Goal: Communication & Community: Answer question/provide support

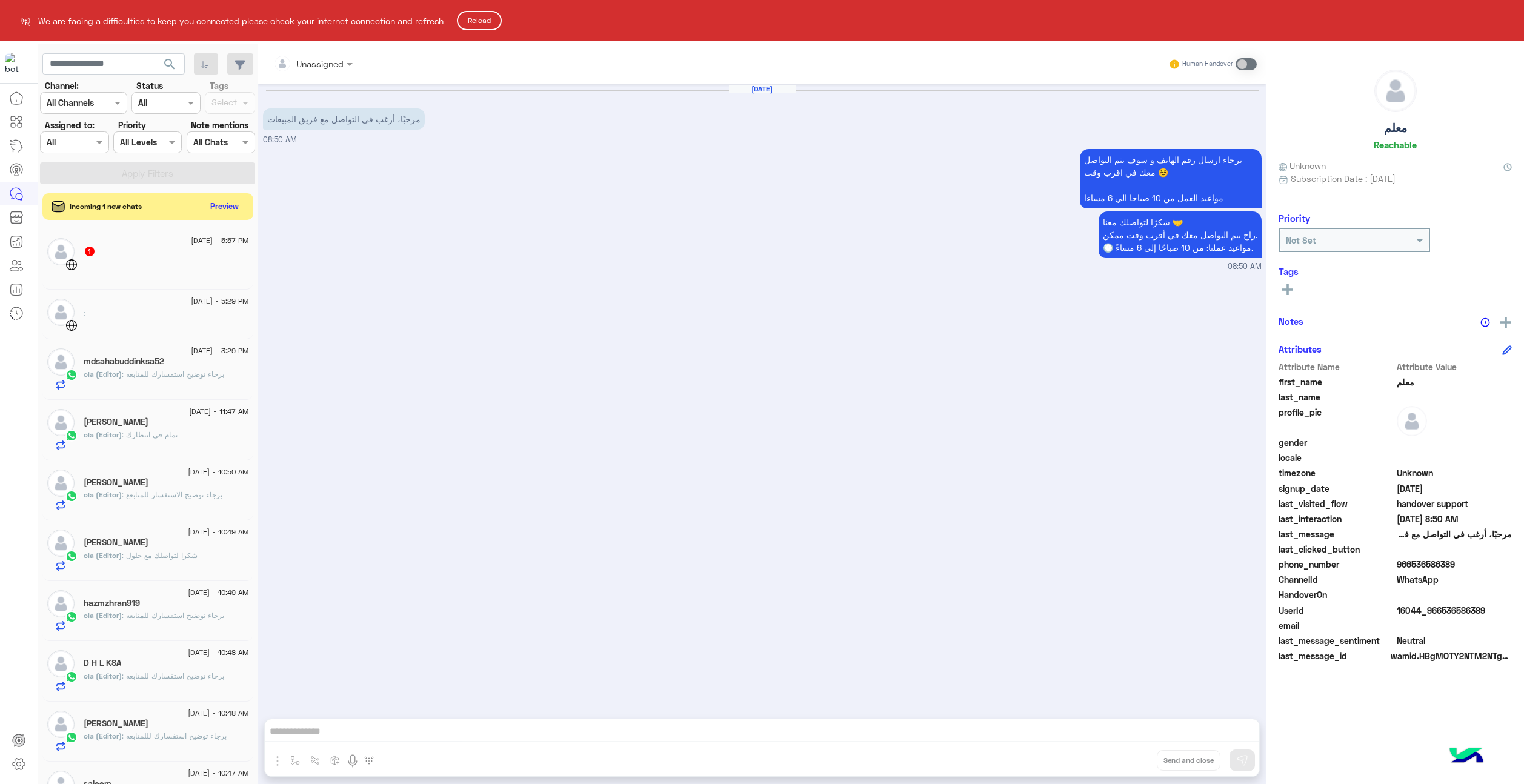
scroll to position [463, 0]
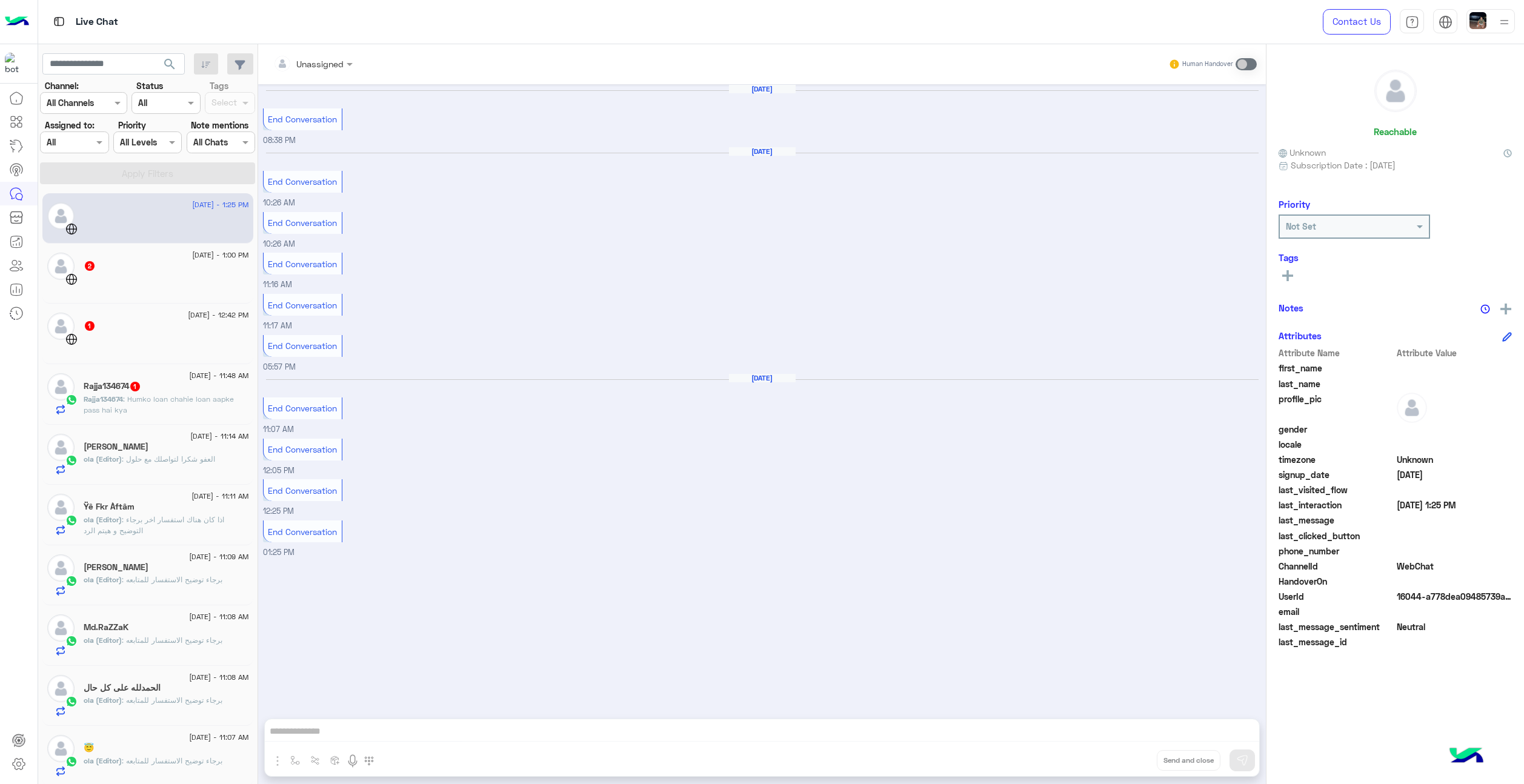
click at [750, 143] on div "Aug 30, 2025 End Conversation 08:38 PM" at bounding box center [762, 115] width 999 height 63
click at [755, 158] on div "Aug 31, 2025" at bounding box center [762, 157] width 993 height 9
click at [121, 249] on div "1 September - 1:00 PM 2" at bounding box center [148, 274] width 211 height 61
click at [146, 404] on span ": Humko loan chahie loan aapke pass hai kya" at bounding box center [158, 404] width 150 height 20
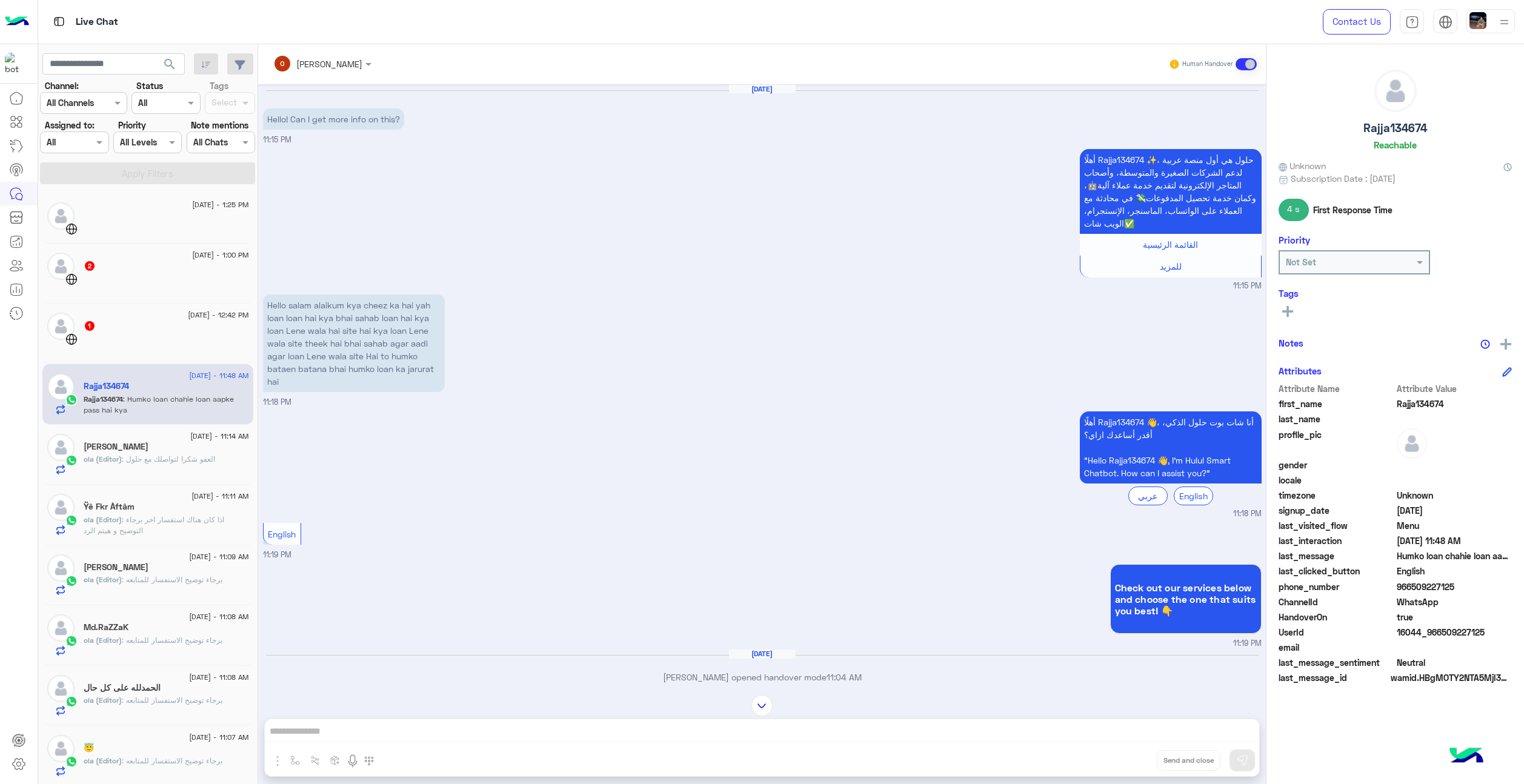
click at [167, 454] on p "ola (Editor) : العفو شكرا لتواصلك مع حلول" at bounding box center [149, 459] width 131 height 11
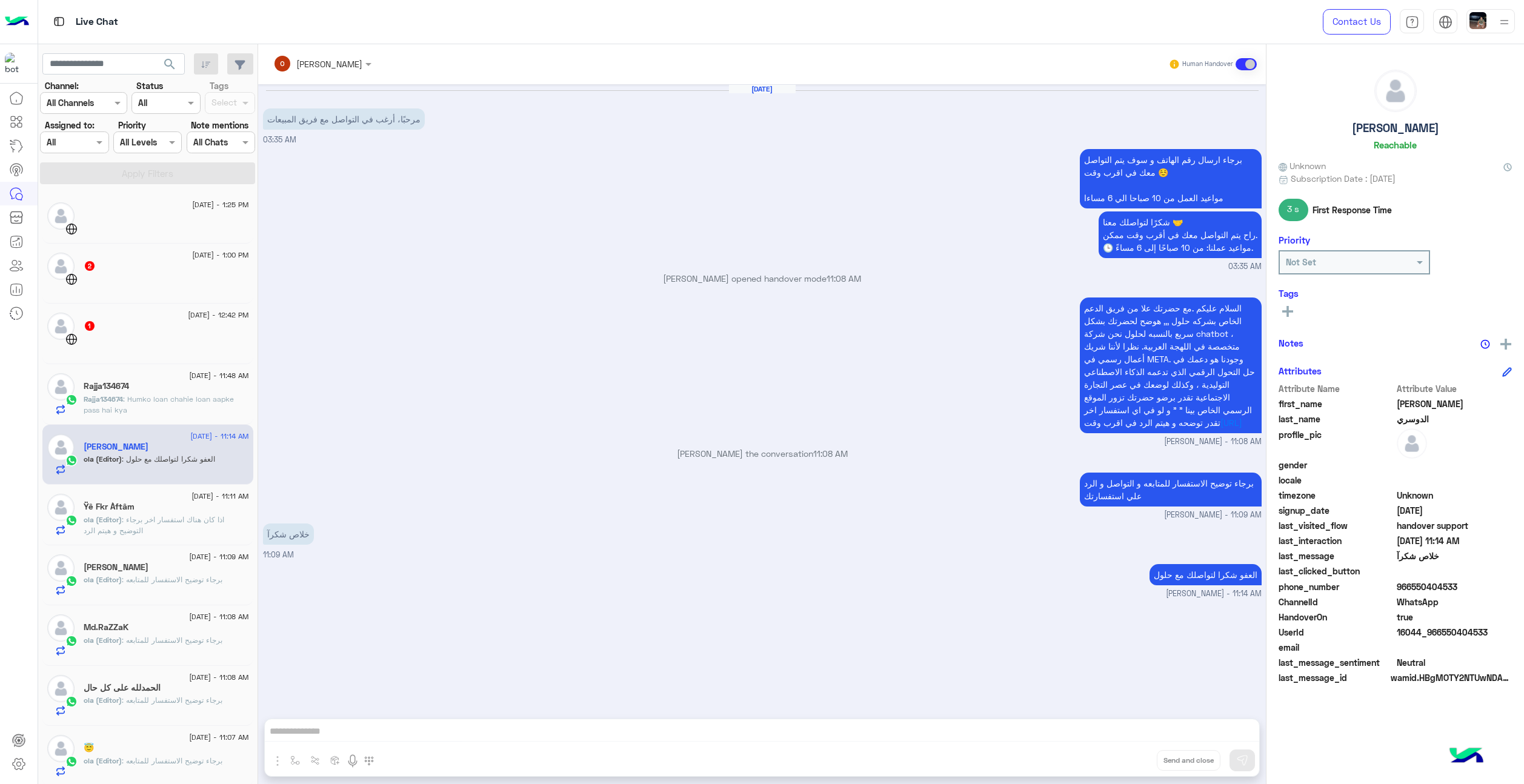
click at [122, 335] on div at bounding box center [166, 343] width 166 height 21
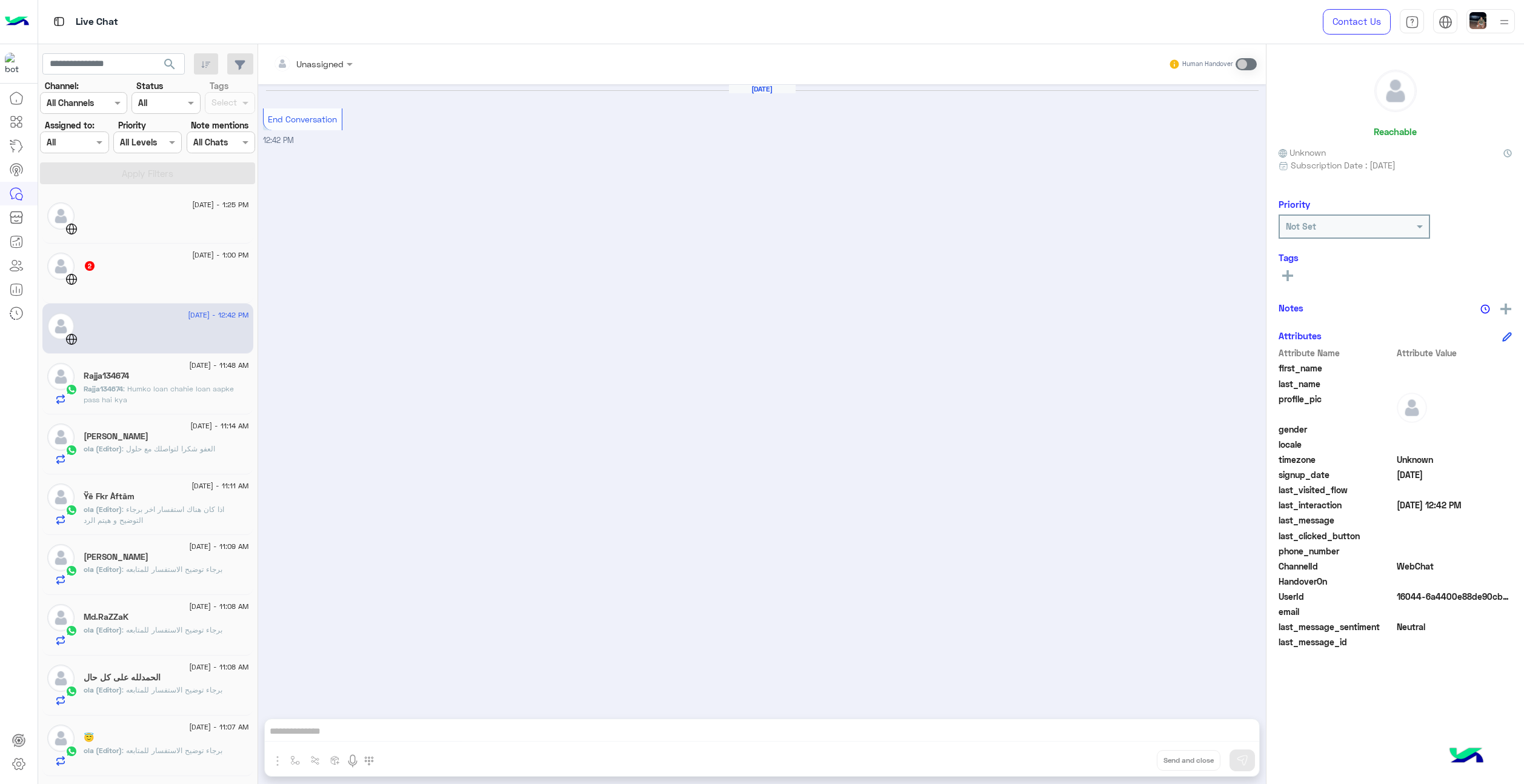
click at [163, 250] on div "1 September - 1:00 PM 2" at bounding box center [148, 274] width 211 height 61
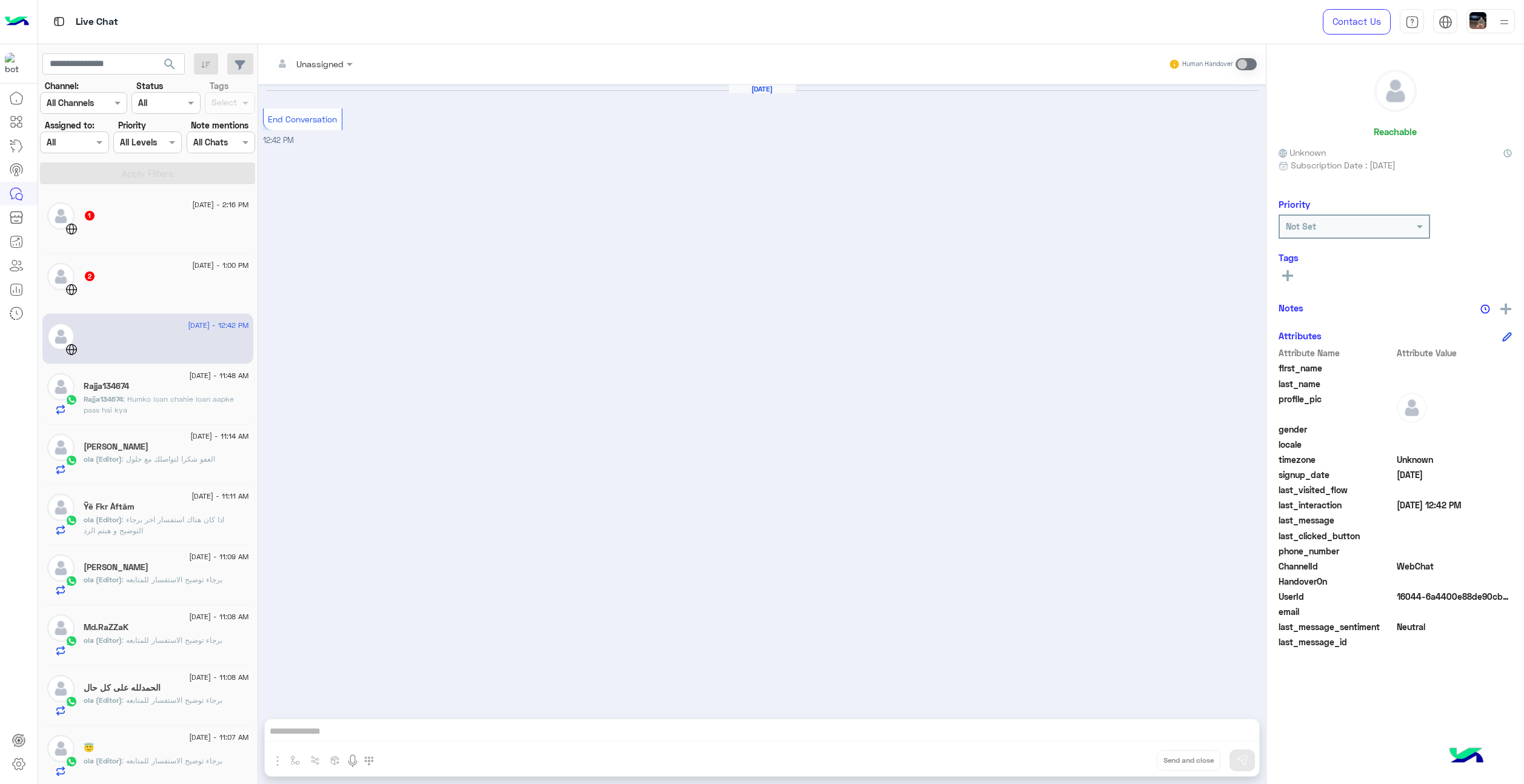
click at [133, 288] on div at bounding box center [166, 293] width 166 height 21
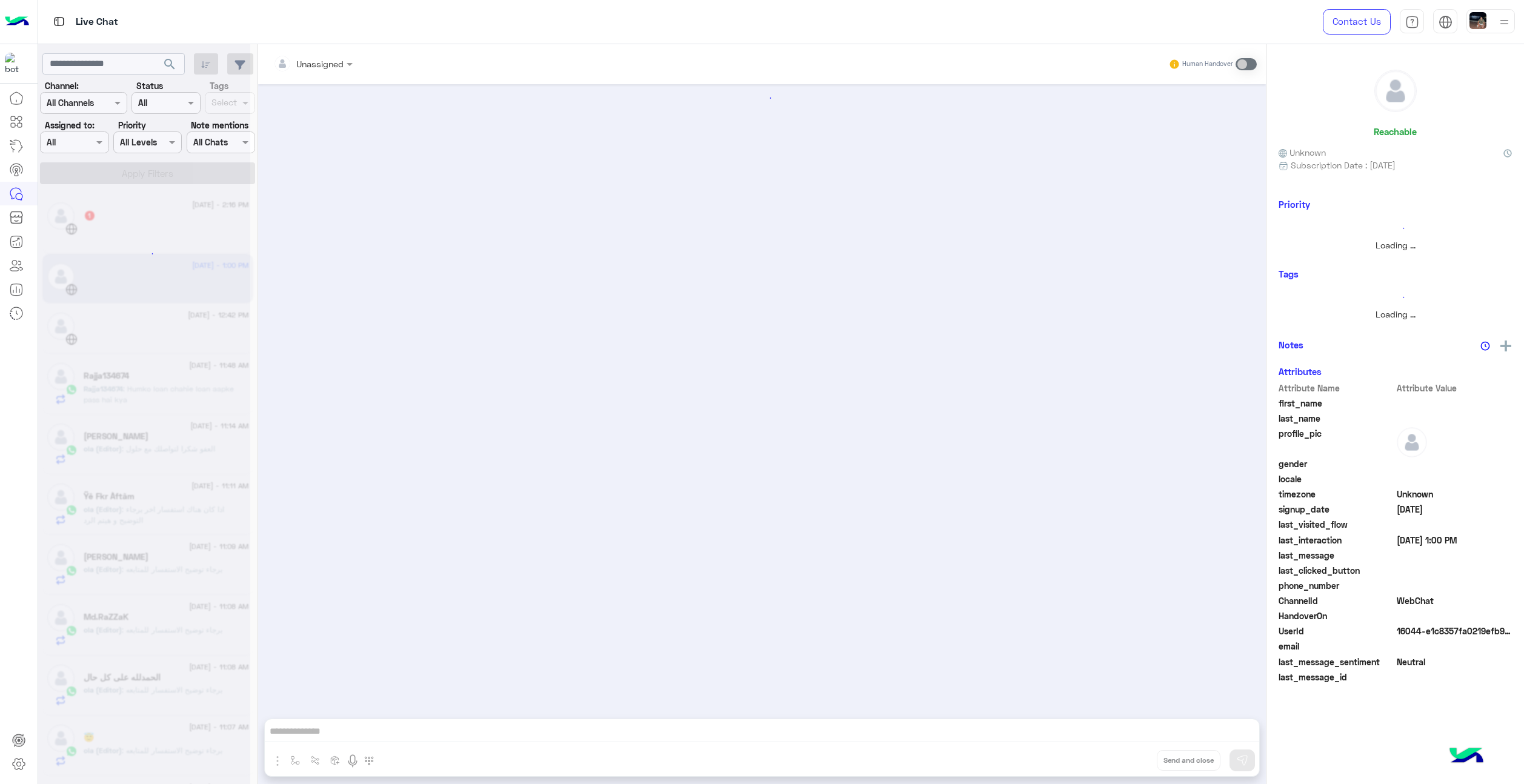
scroll to position [54, 0]
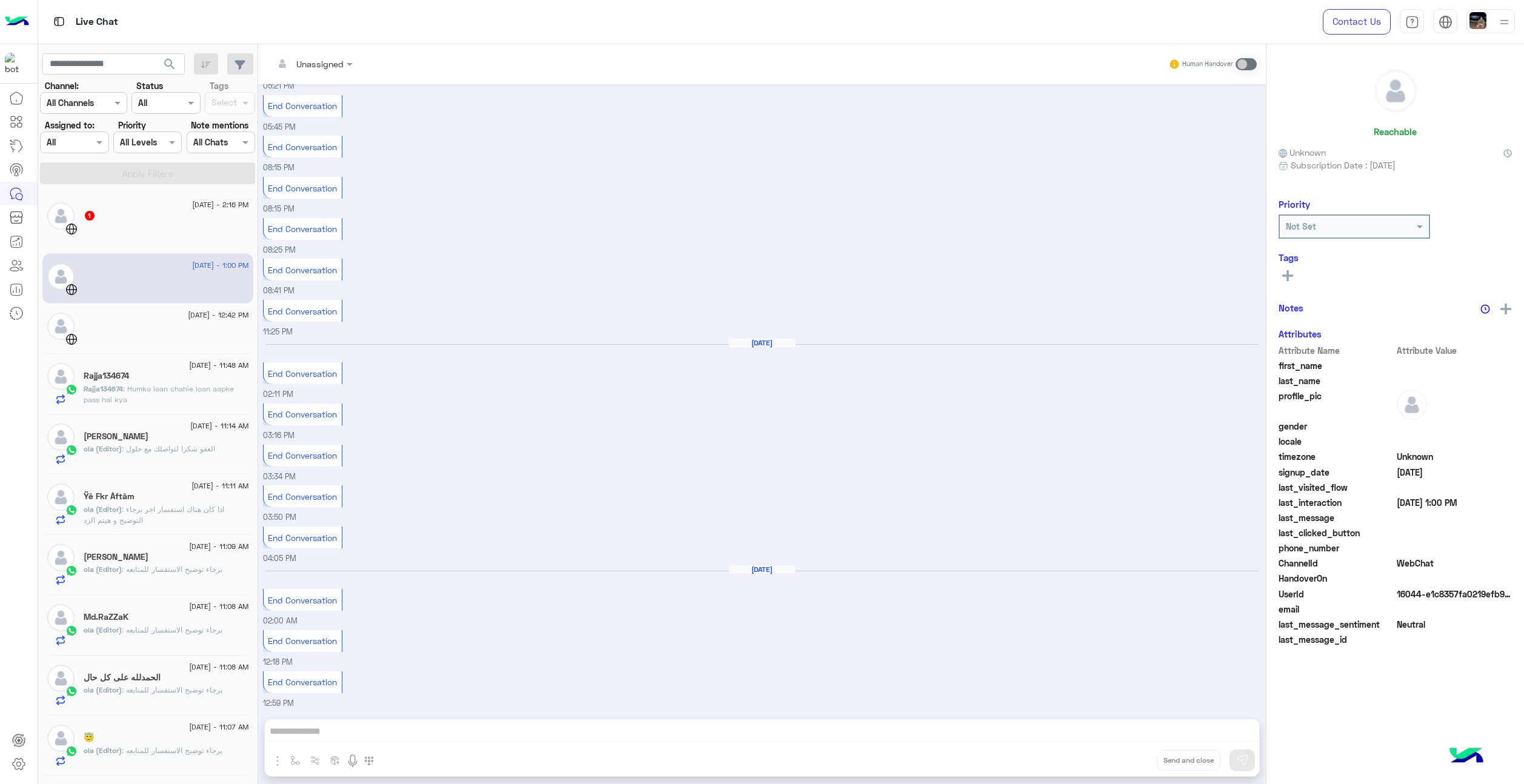
click at [150, 233] on div at bounding box center [166, 233] width 166 height 21
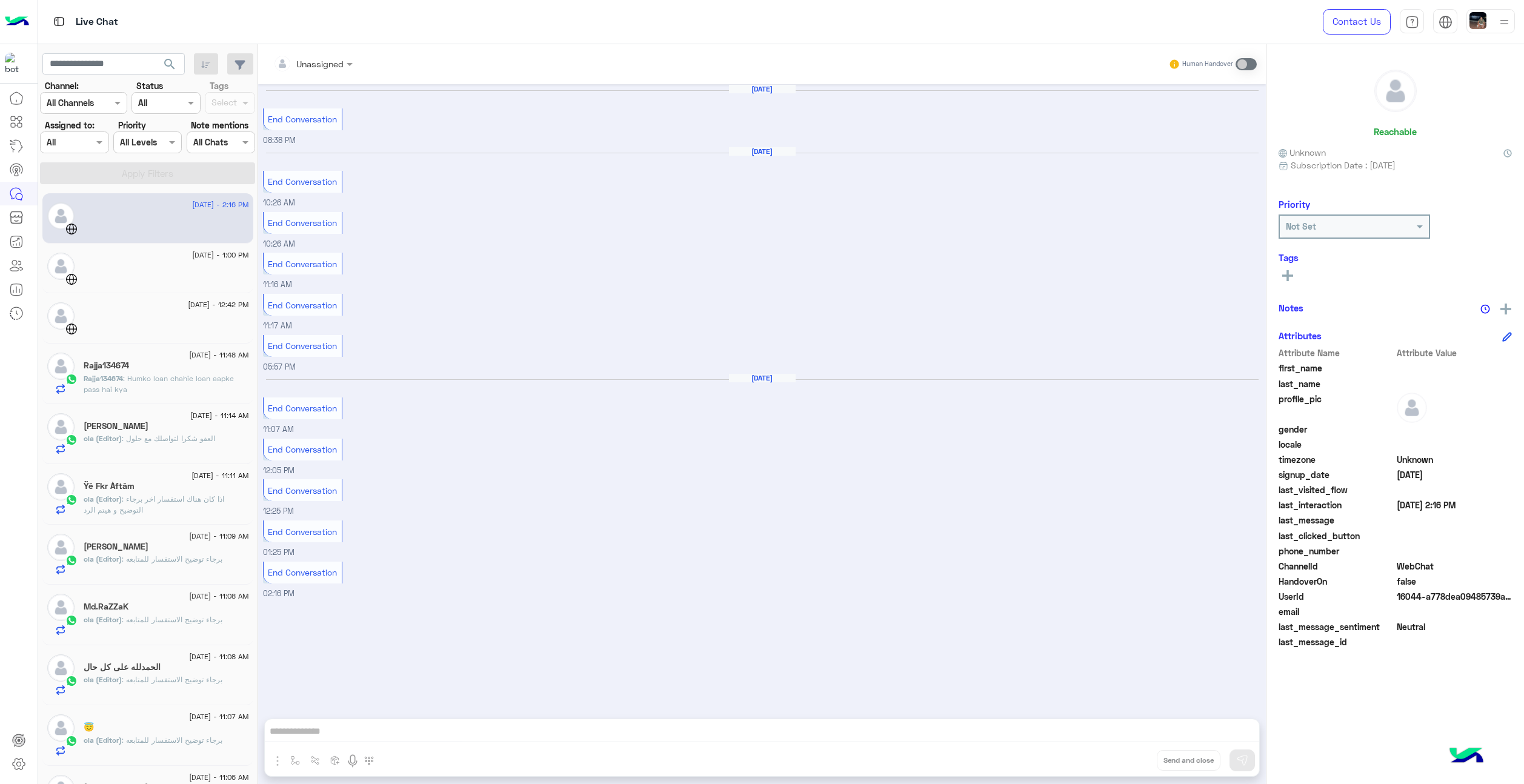
click at [297, 263] on span "End Conversation" at bounding box center [302, 264] width 69 height 10
drag, startPoint x: 786, startPoint y: 378, endPoint x: 733, endPoint y: 379, distance: 53.0
click at [733, 379] on h6 "Sep 1, 2025" at bounding box center [762, 377] width 67 height 8
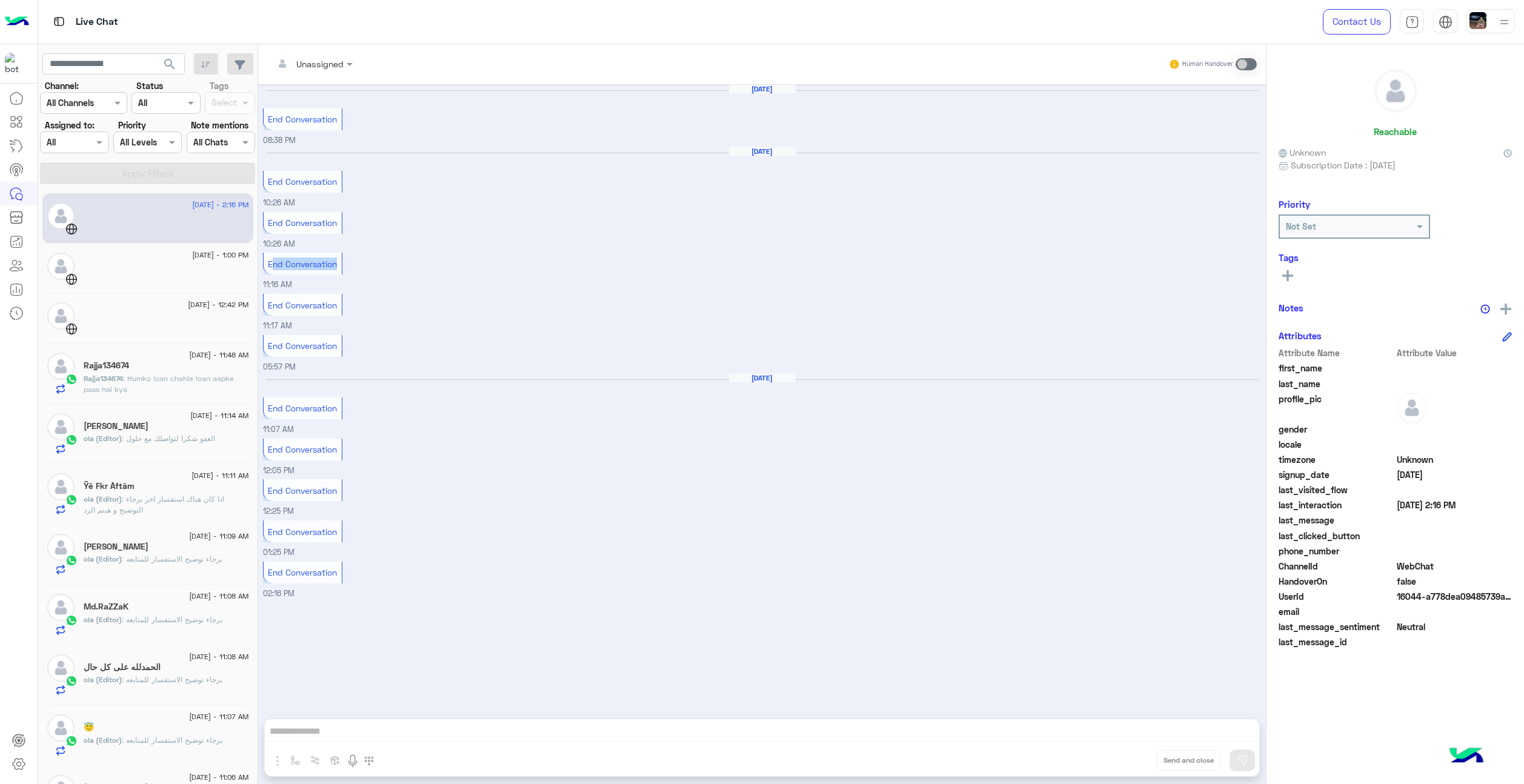
drag, startPoint x: 338, startPoint y: 572, endPoint x: 266, endPoint y: 383, distance: 202.2
click at [266, 383] on div "Aug 30, 2025 End Conversation 08:38 PM Aug 31, 2025 End Conversation 10:26 AM E…" at bounding box center [762, 395] width 1008 height 622
click at [314, 439] on div "End Conversation" at bounding box center [303, 450] width 78 height 22
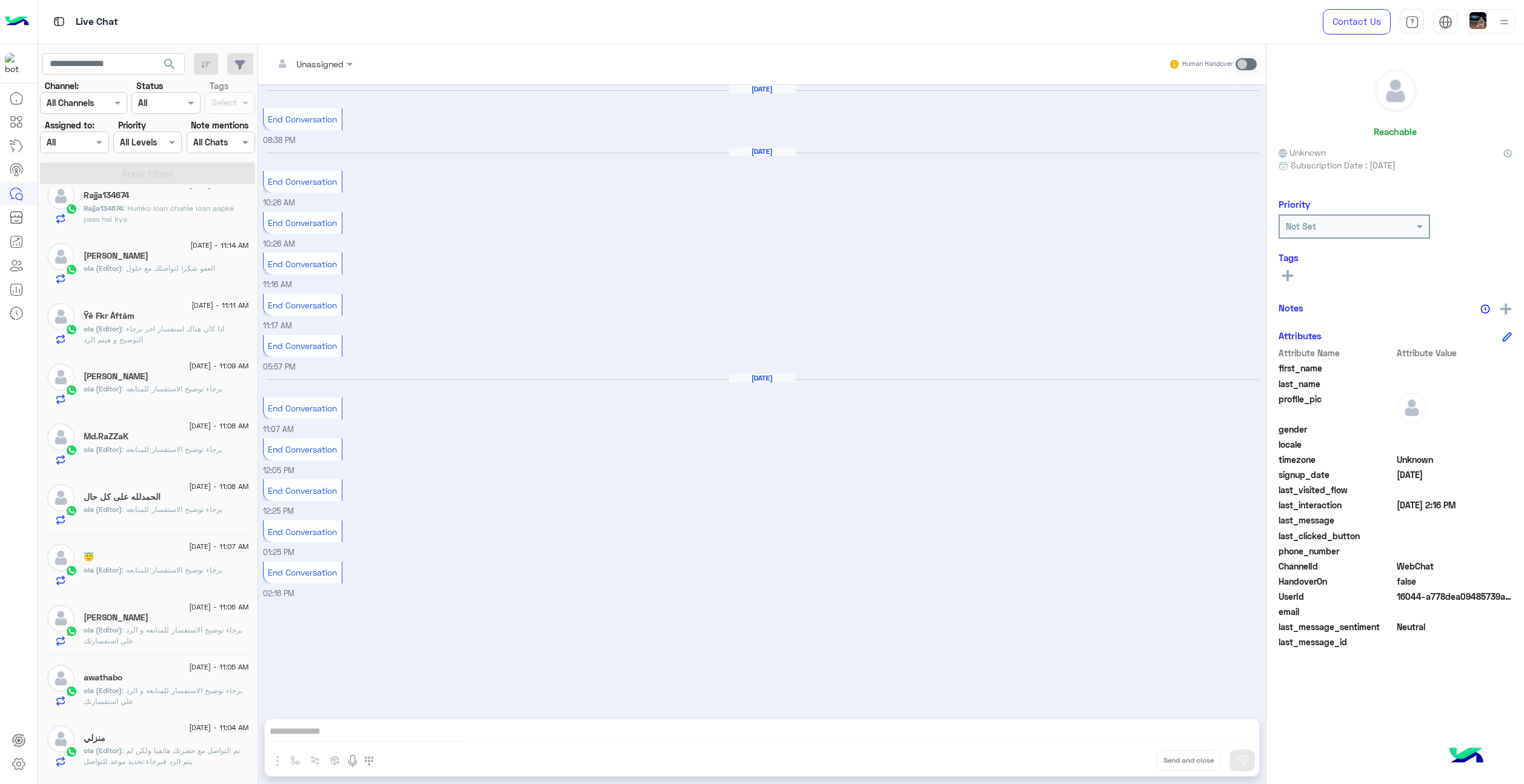
click at [162, 331] on span ": اذا كان هناك استفسار اخر برجاء التوضيح و هيتم الرد" at bounding box center [153, 334] width 140 height 20
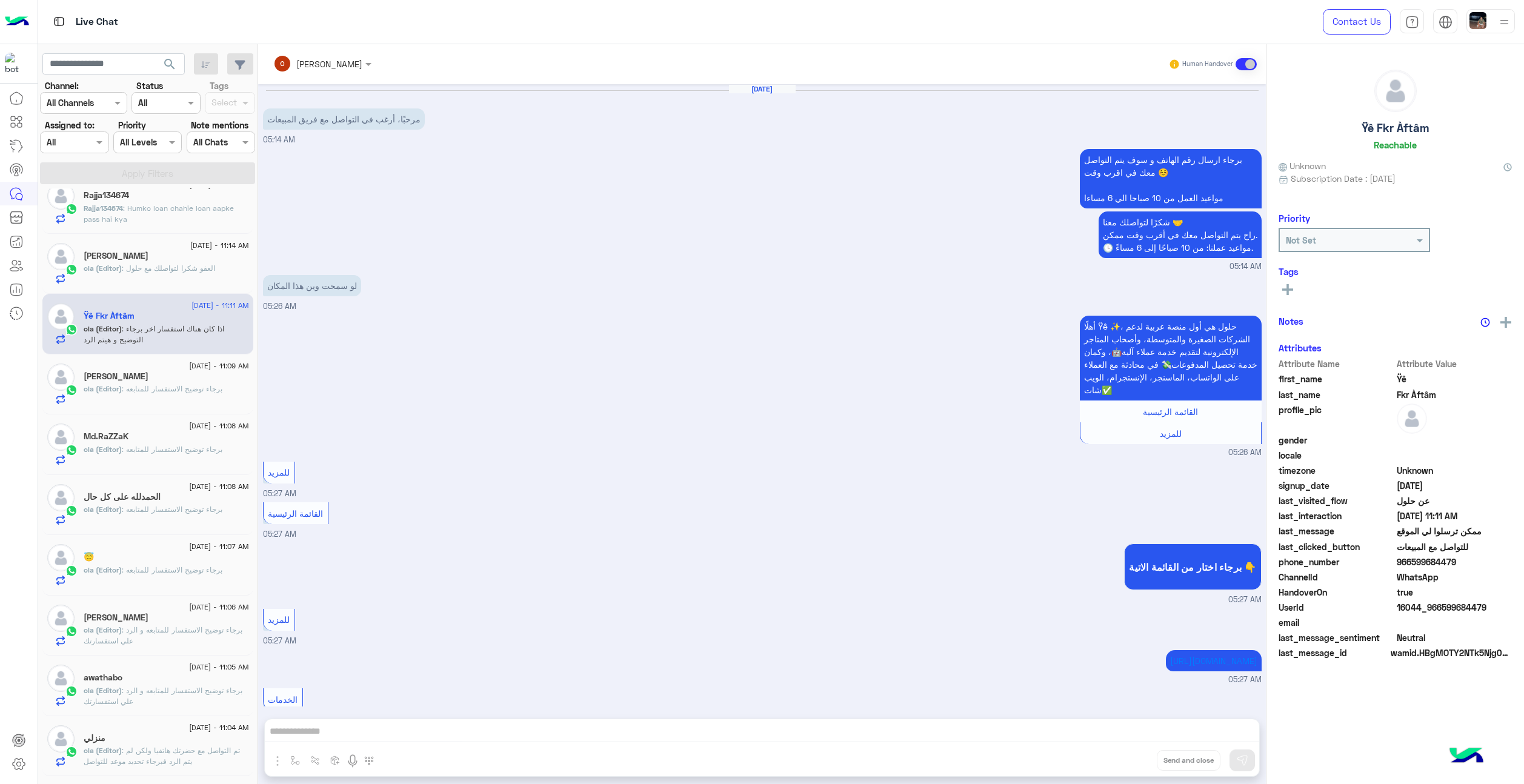
scroll to position [973, 0]
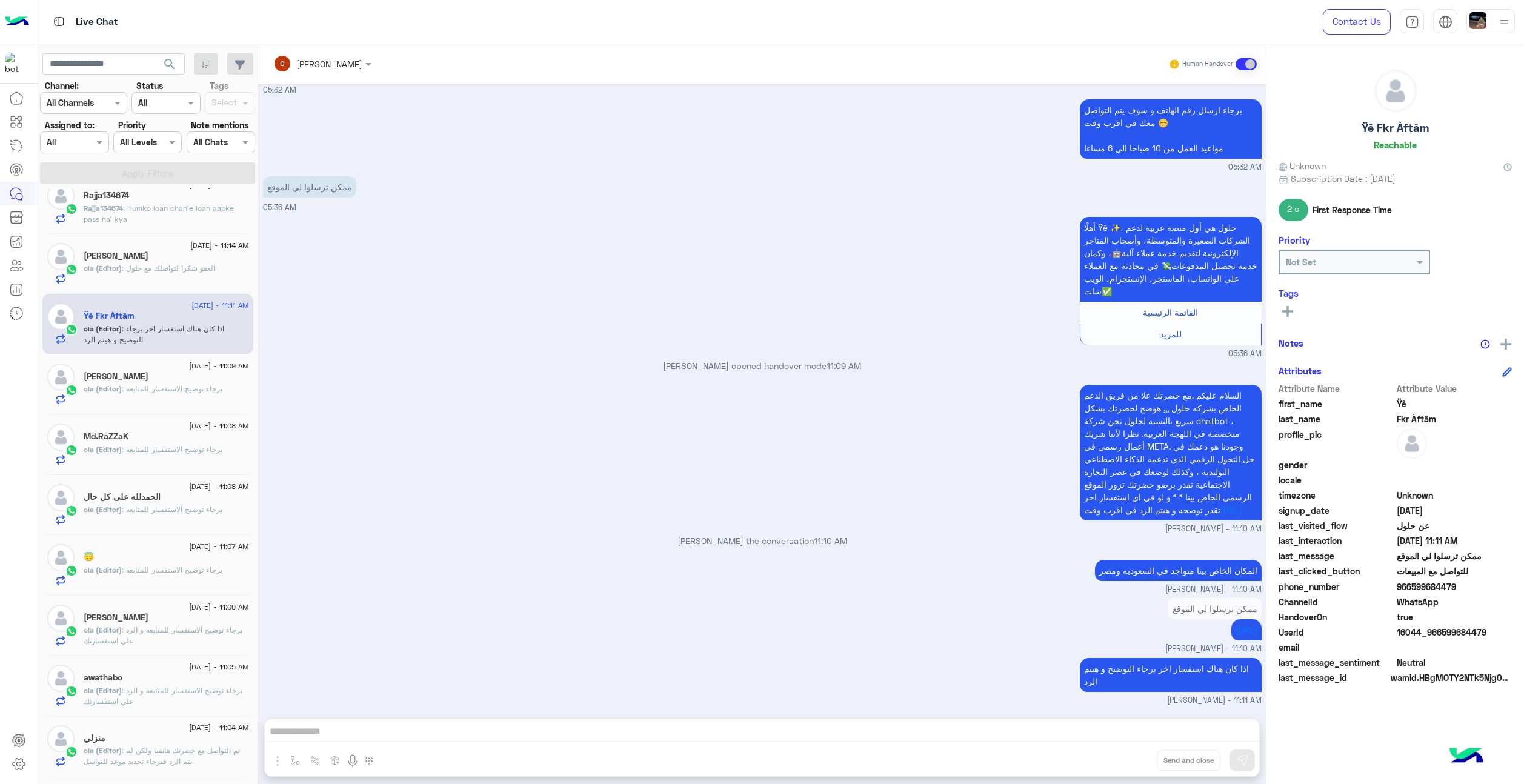
click at [118, 409] on div "1 September - 11:09 AM ابو ادم ola (Editor) : برجاء توضيح الاستفسار للمتابعه" at bounding box center [148, 385] width 211 height 61
click at [341, 63] on div at bounding box center [322, 63] width 111 height 14
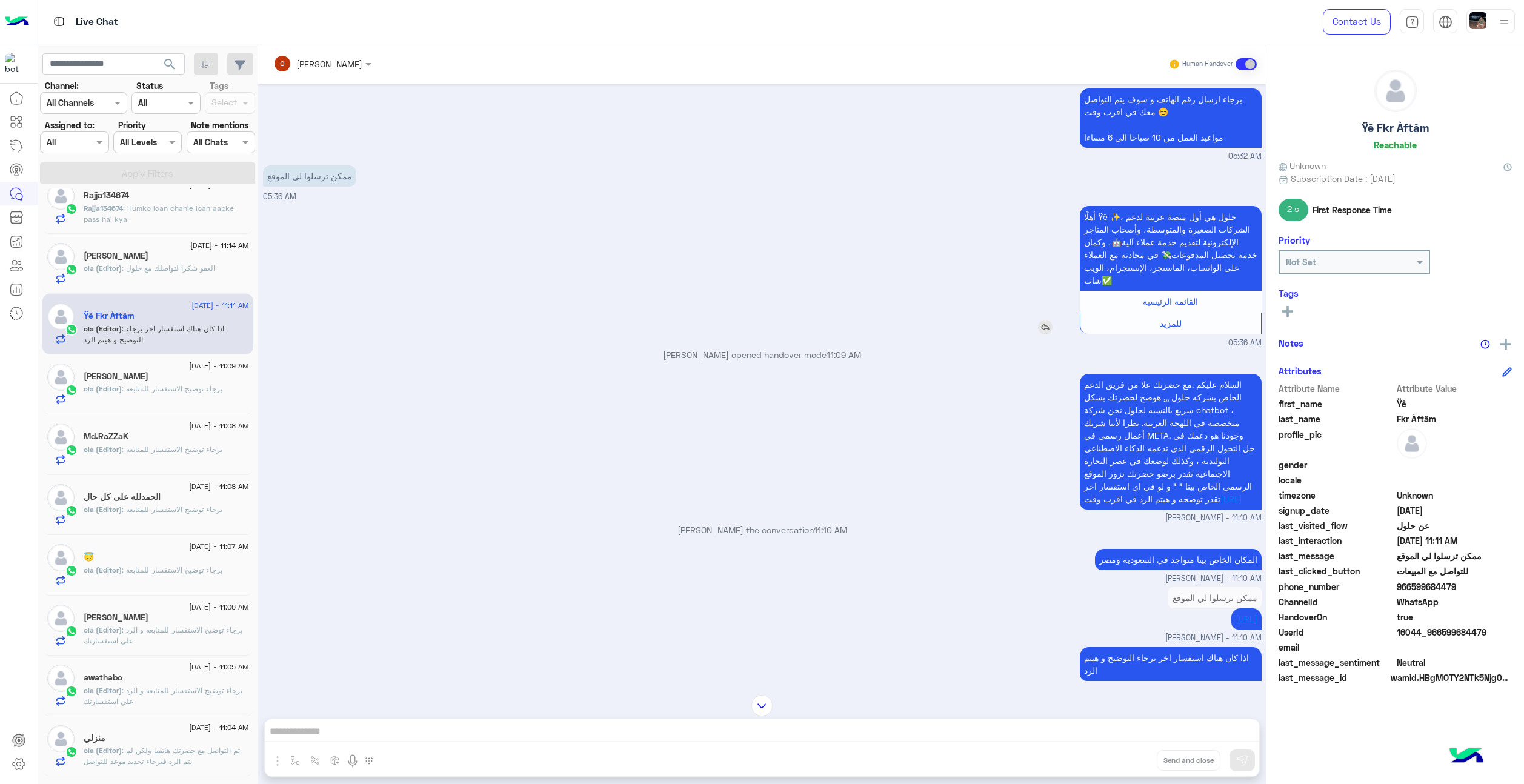
scroll to position [0, 0]
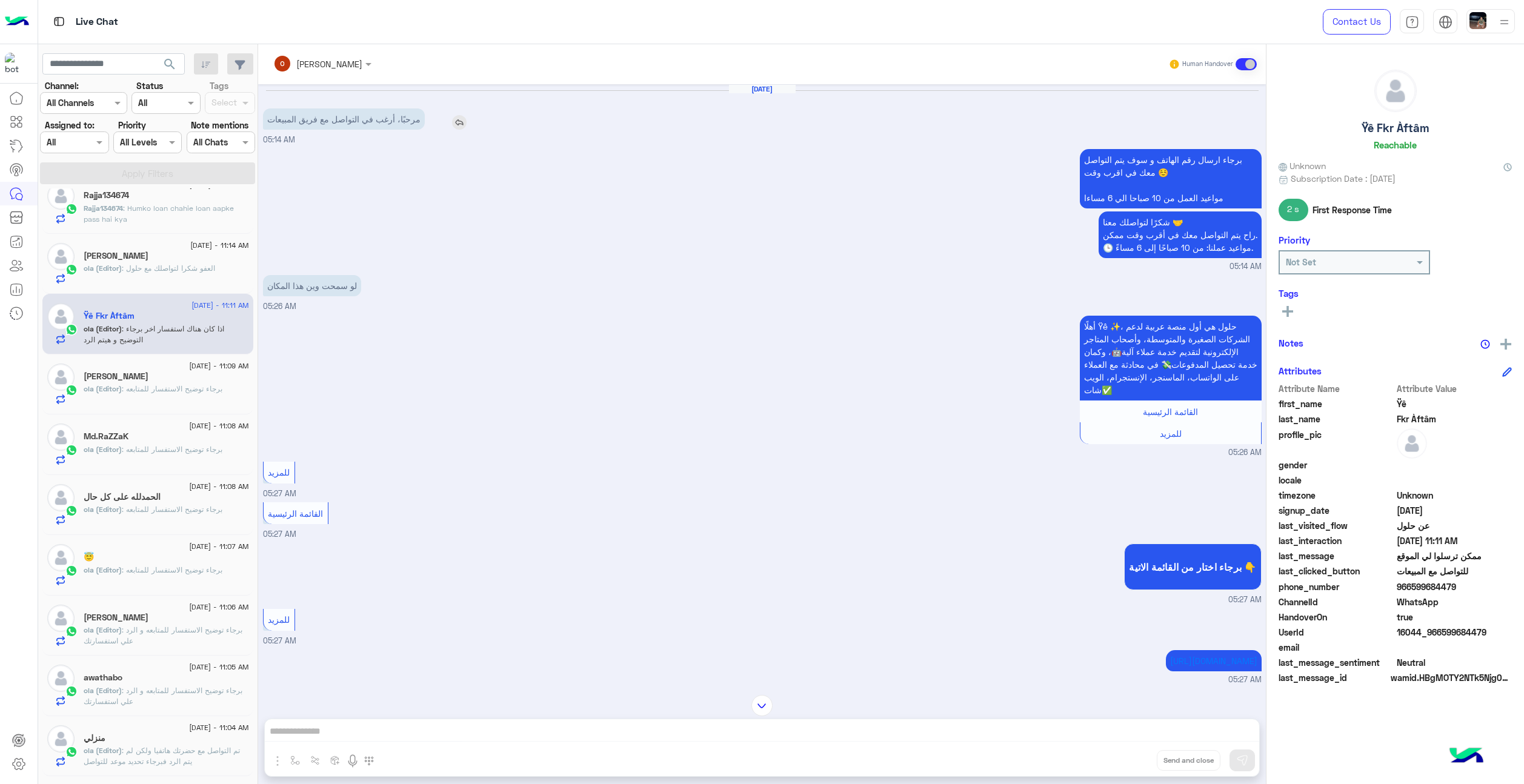
click at [323, 118] on p "مرحبًا، أرغب في التواصل مع فريق المبيعات" at bounding box center [344, 119] width 162 height 21
click at [328, 60] on div at bounding box center [322, 63] width 111 height 14
click at [120, 380] on div "ابو ادم" at bounding box center [166, 378] width 166 height 13
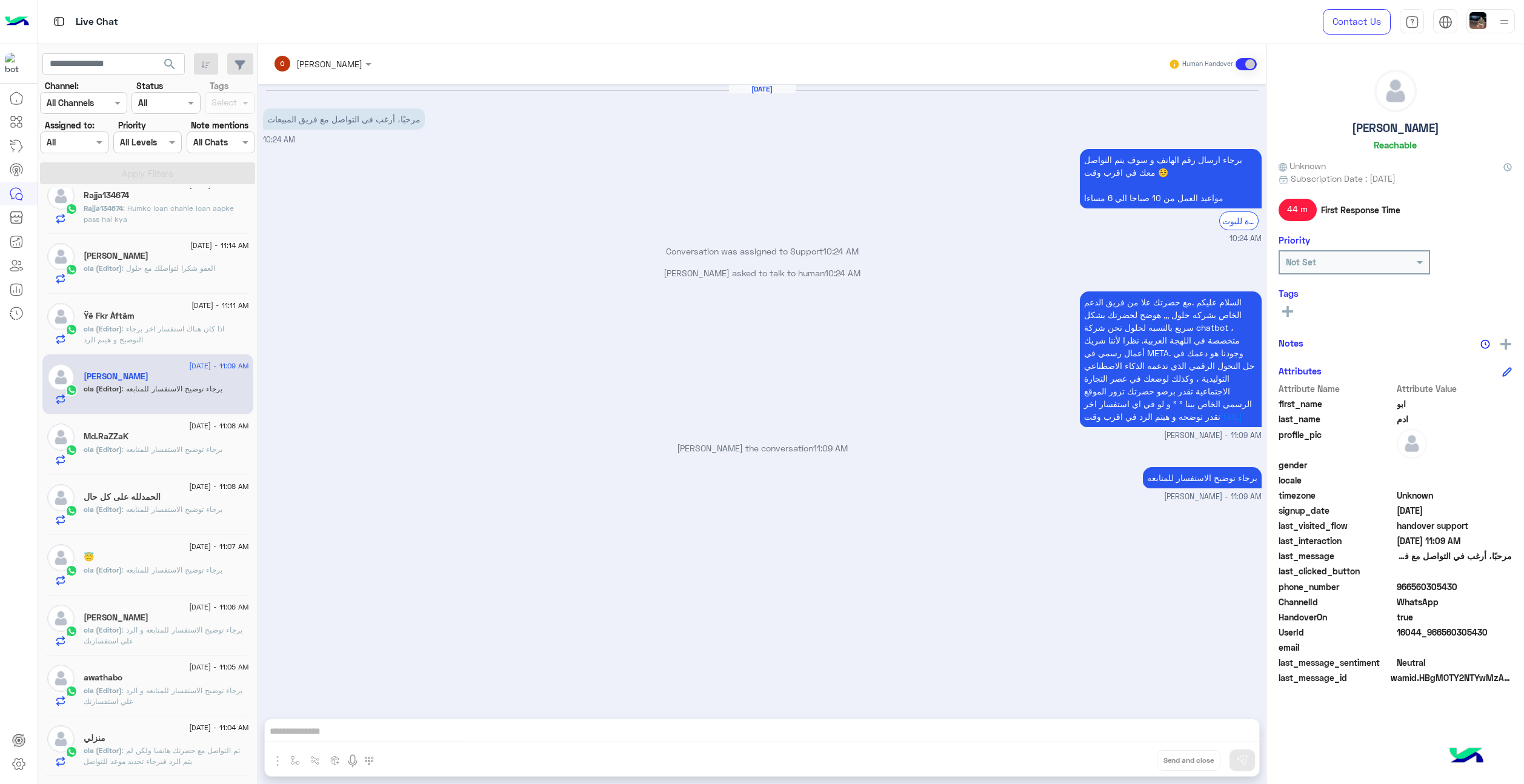
drag, startPoint x: 885, startPoint y: 469, endPoint x: 610, endPoint y: 237, distance: 359.8
click at [610, 237] on div "Sep 1, 2025 مرحبًا، أرغب في التواصل مع فريق المبيعات 10:24 AM برجاء ارسال رقم ا…" at bounding box center [762, 395] width 1008 height 622
click at [830, 463] on div "ola mohsen joined the conversation 11:09 AM" at bounding box center [762, 452] width 999 height 22
drag, startPoint x: 1229, startPoint y: 420, endPoint x: 1101, endPoint y: 287, distance: 184.6
click at [1101, 287] on div "Sep 1, 2025 مرحبًا، أرغب في التواصل مع فريق المبيعات 10:24 AM برجاء ارسال رقم ا…" at bounding box center [762, 395] width 1008 height 622
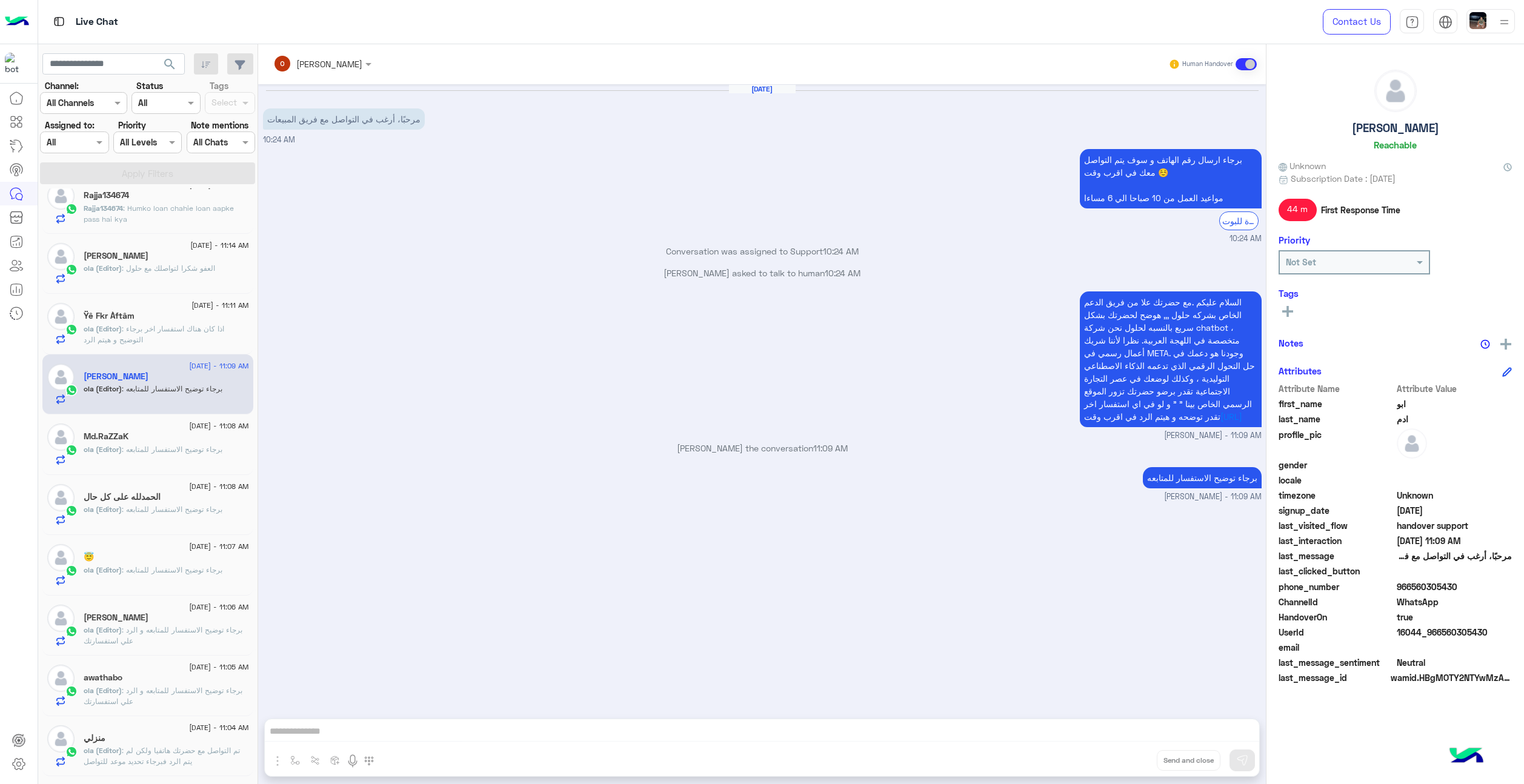
click at [164, 432] on div "Md.RaZZaK" at bounding box center [166, 438] width 166 height 13
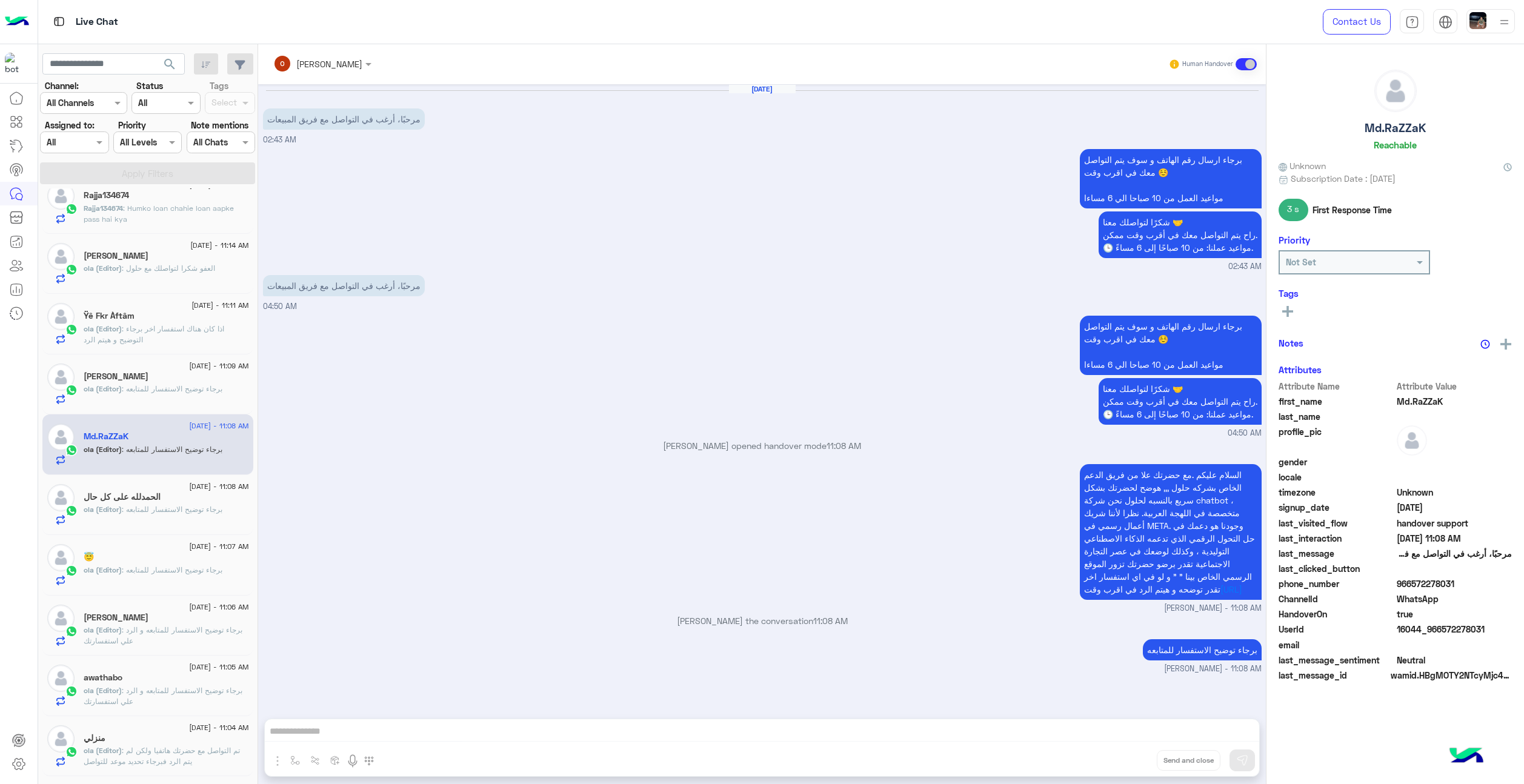
scroll to position [409, 0]
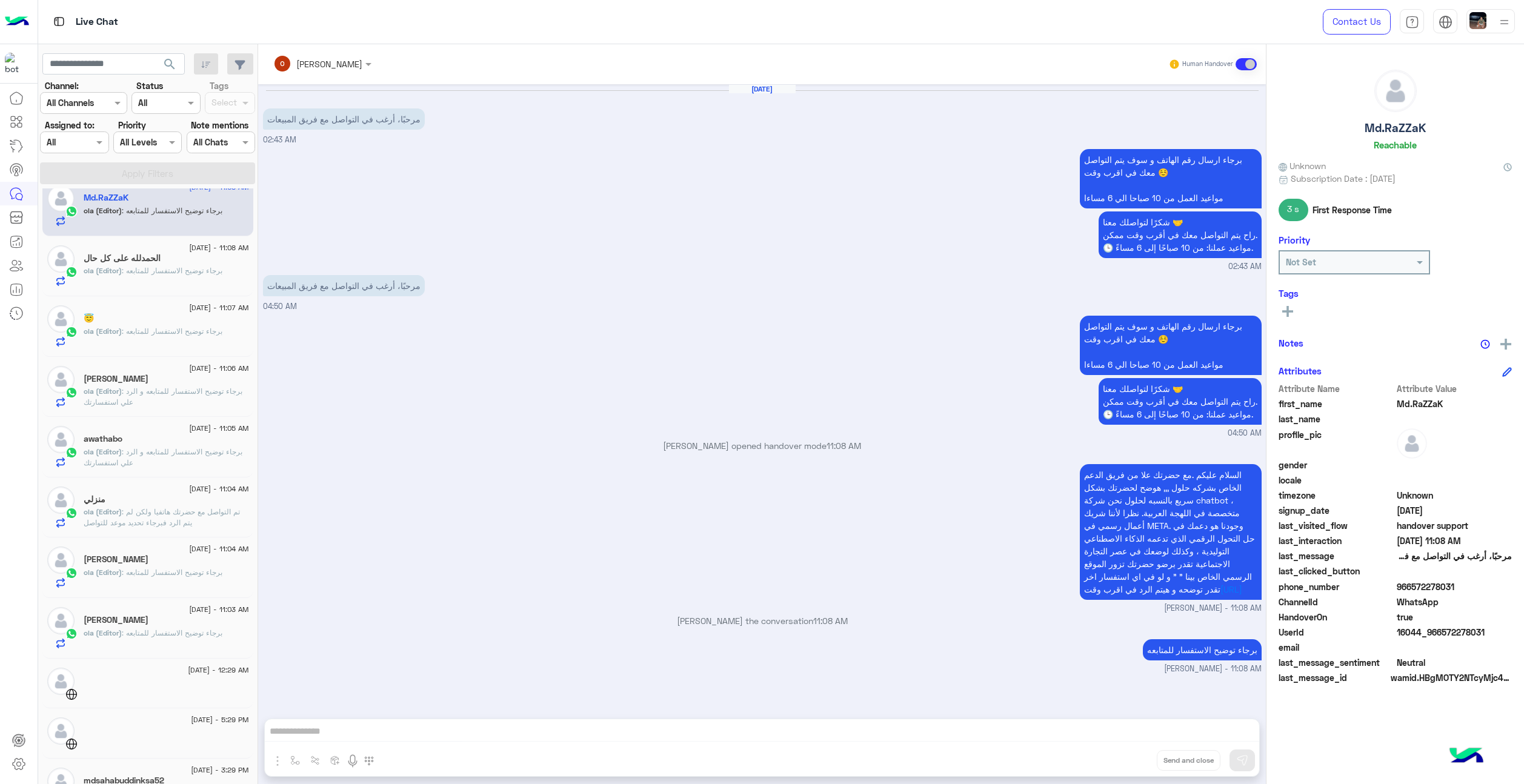
click at [176, 314] on div "😇" at bounding box center [166, 320] width 166 height 13
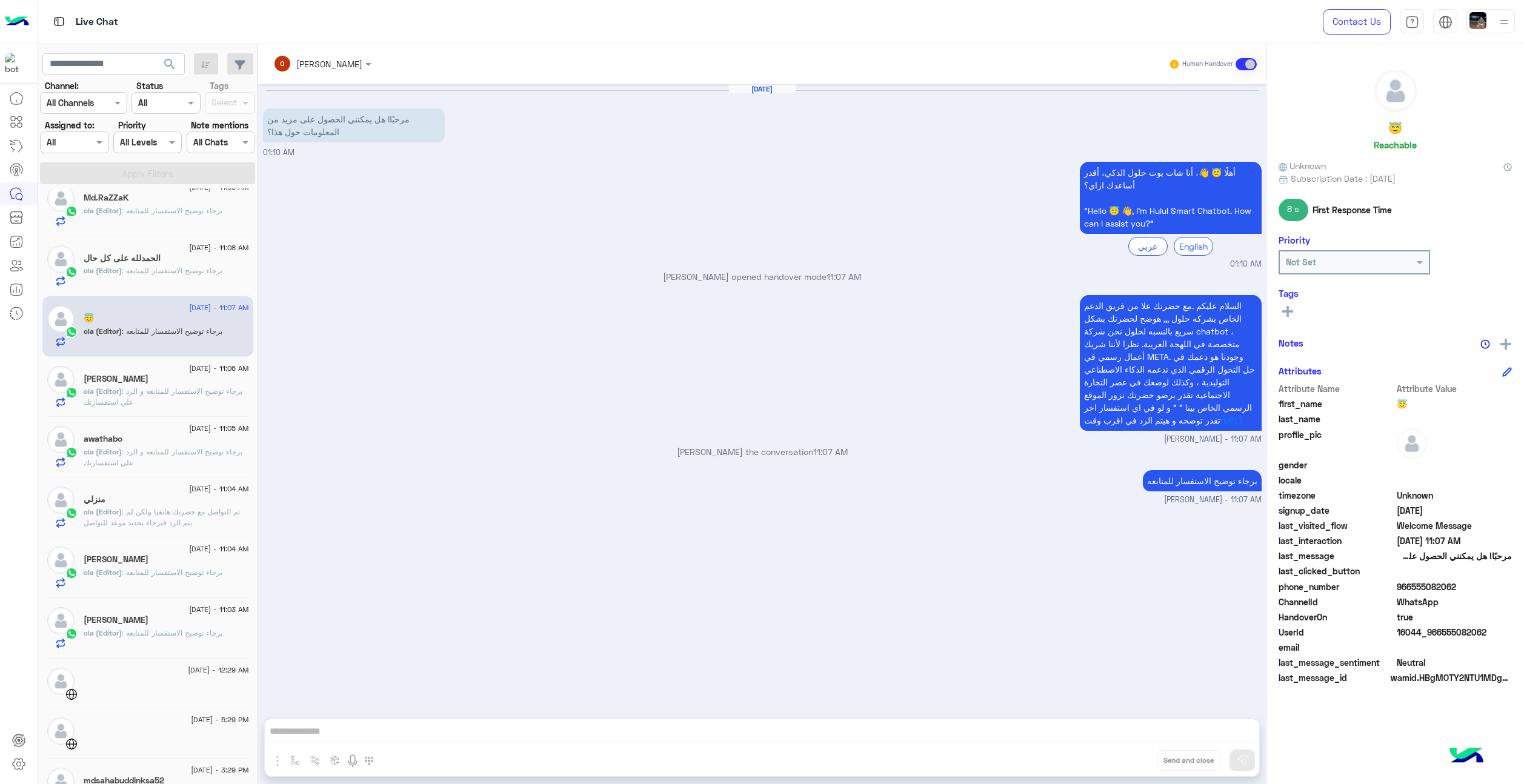
click at [764, 87] on h6 "Sep 1, 2025" at bounding box center [762, 89] width 67 height 8
